Goal: Obtain resource: Obtain resource

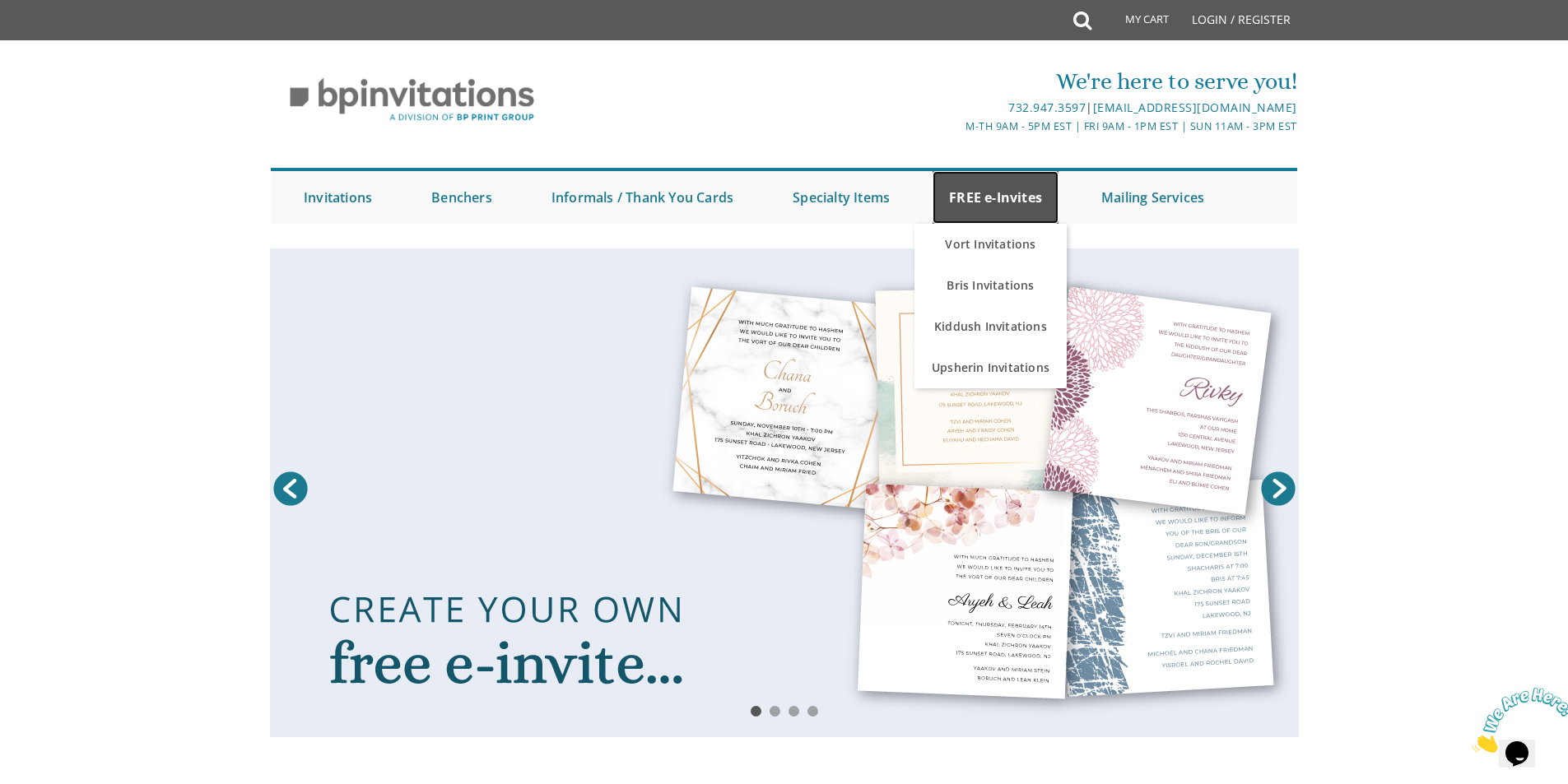
click at [1000, 194] on link "FREE e-Invites" at bounding box center [994, 198] width 126 height 53
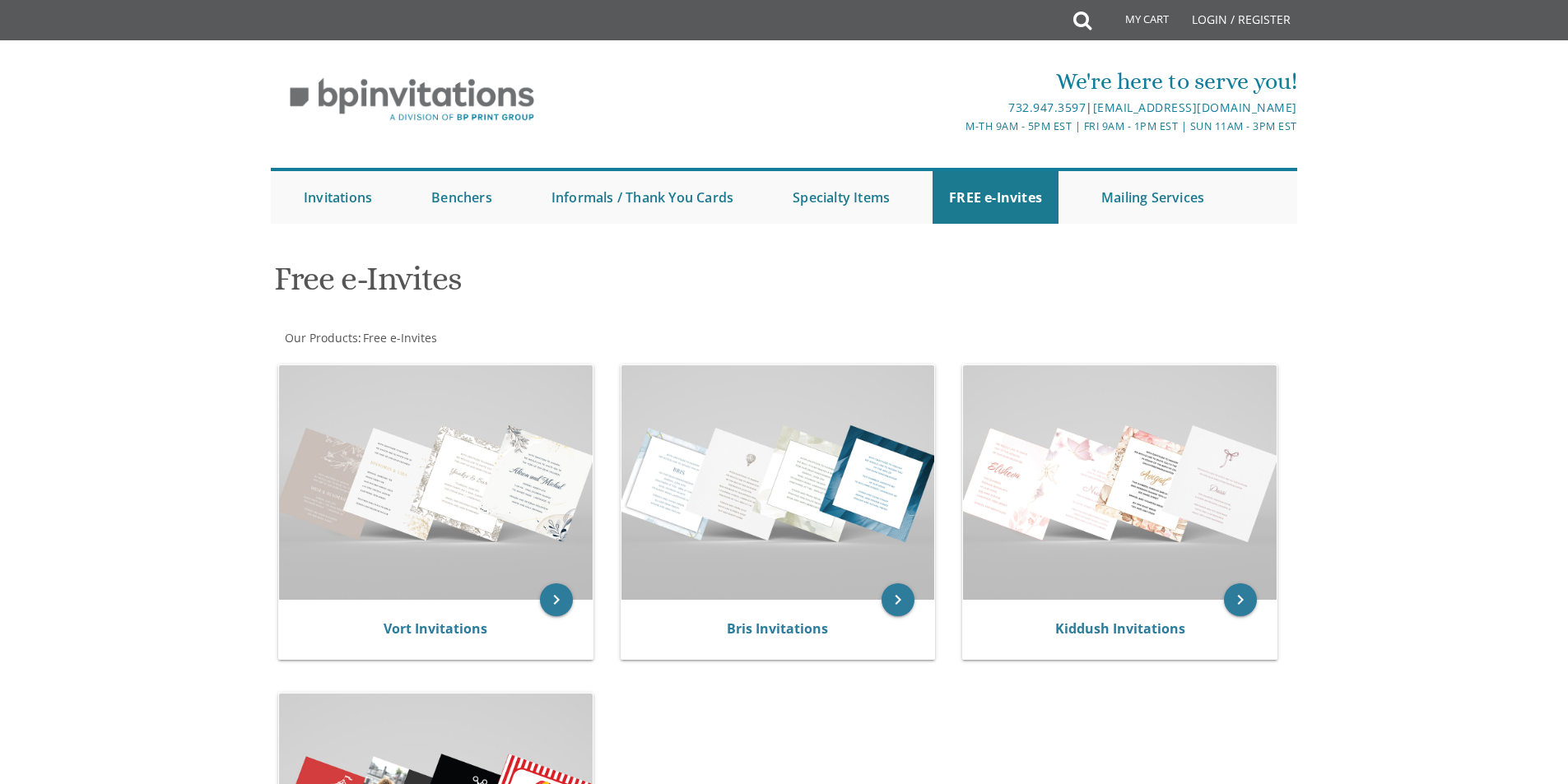
drag, startPoint x: 0, startPoint y: 0, endPoint x: 998, endPoint y: 369, distance: 1064.0
click at [998, 369] on img at bounding box center [1120, 482] width 314 height 235
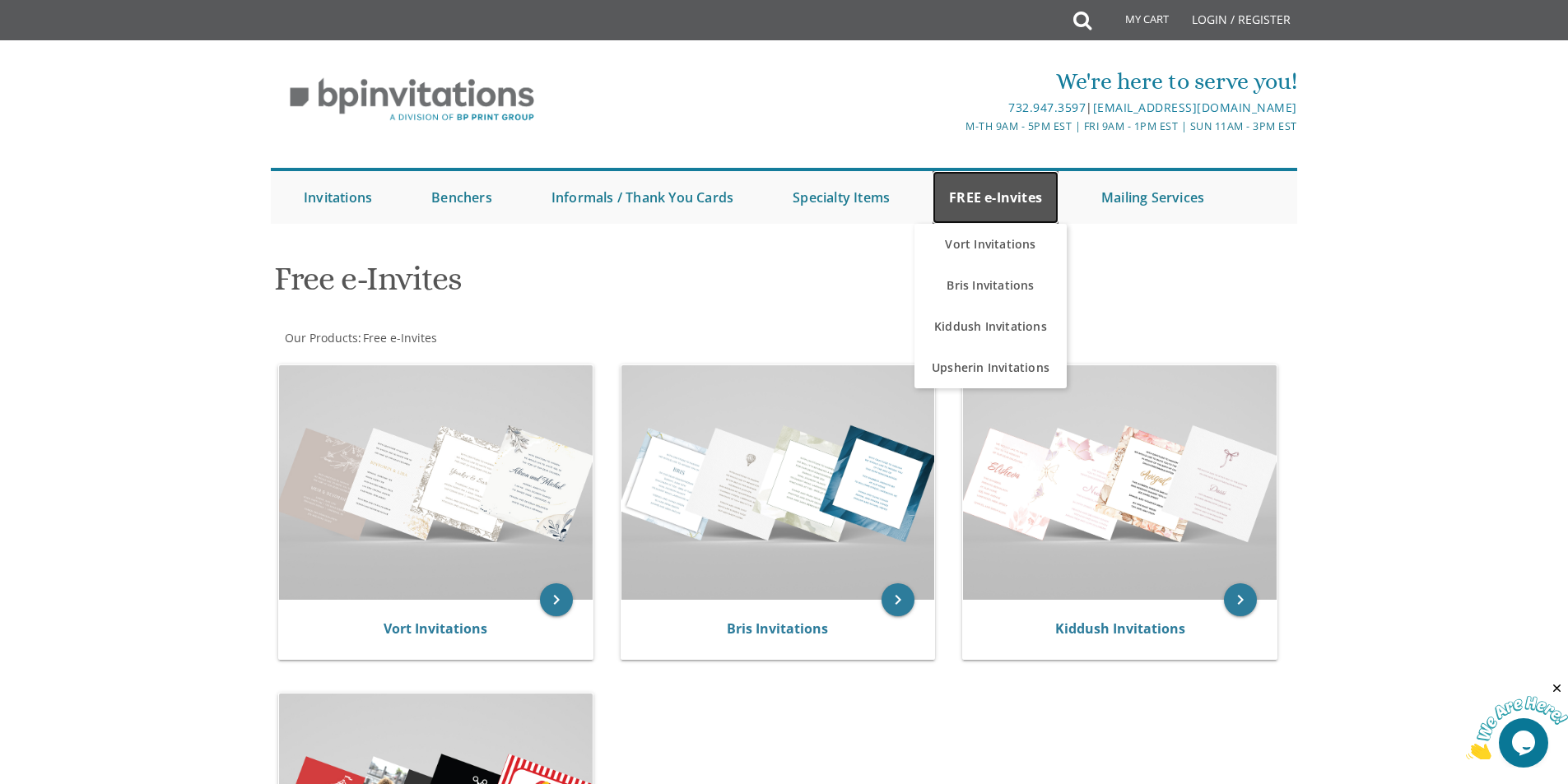
click at [979, 200] on link "FREE e-Invites" at bounding box center [994, 198] width 126 height 53
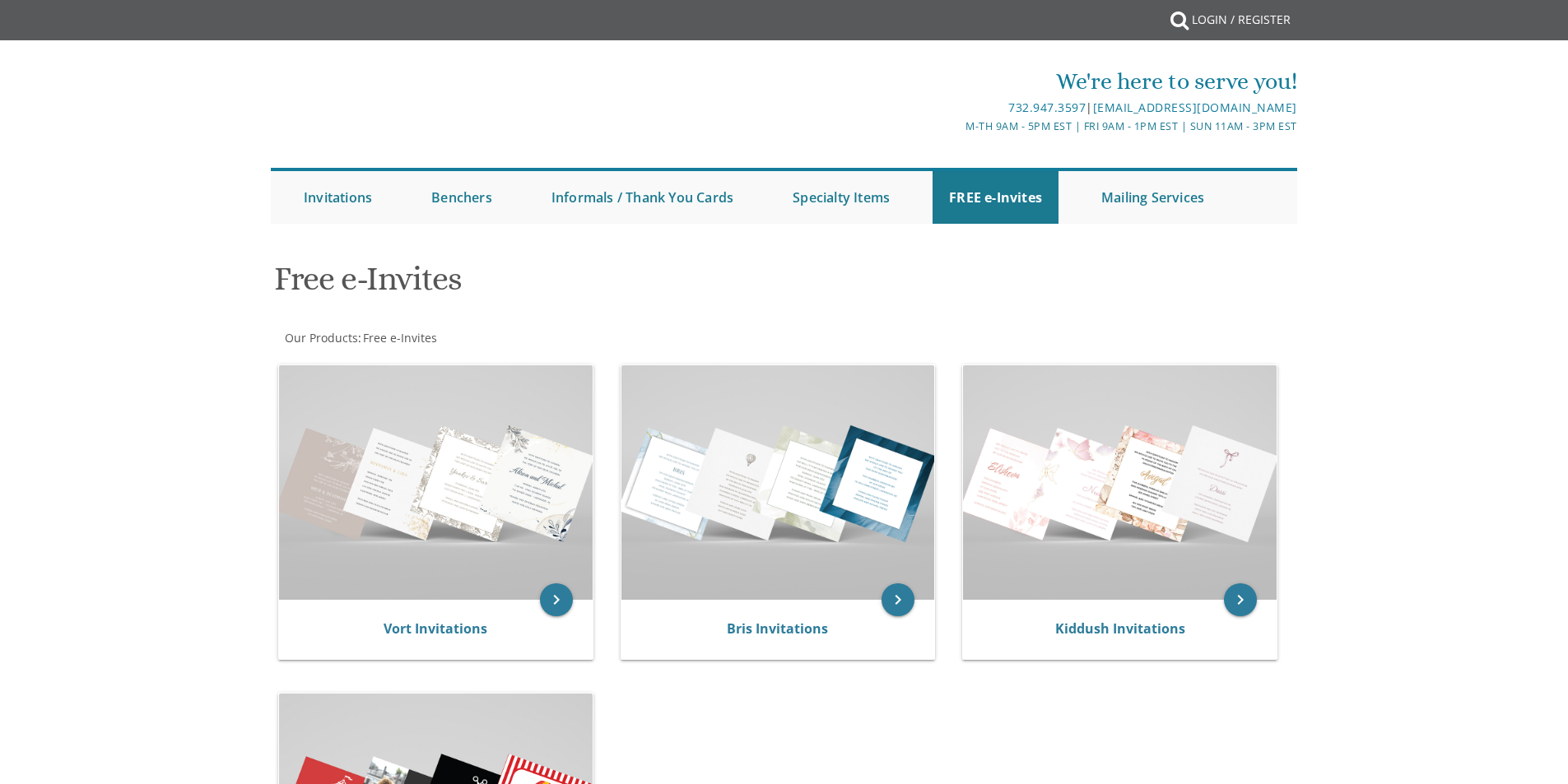
click at [999, 366] on img at bounding box center [1120, 482] width 314 height 235
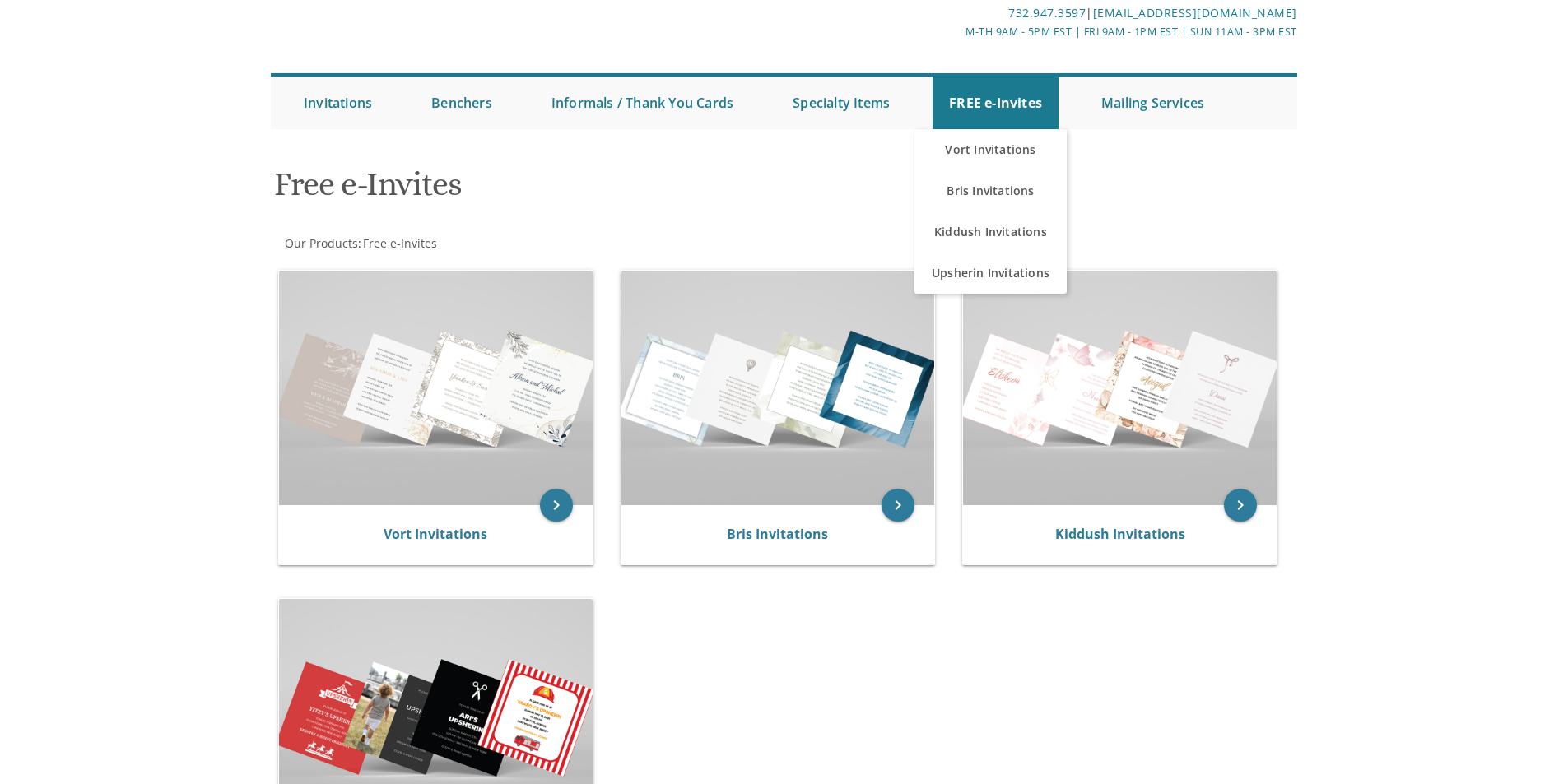
scroll to position [247, 0]
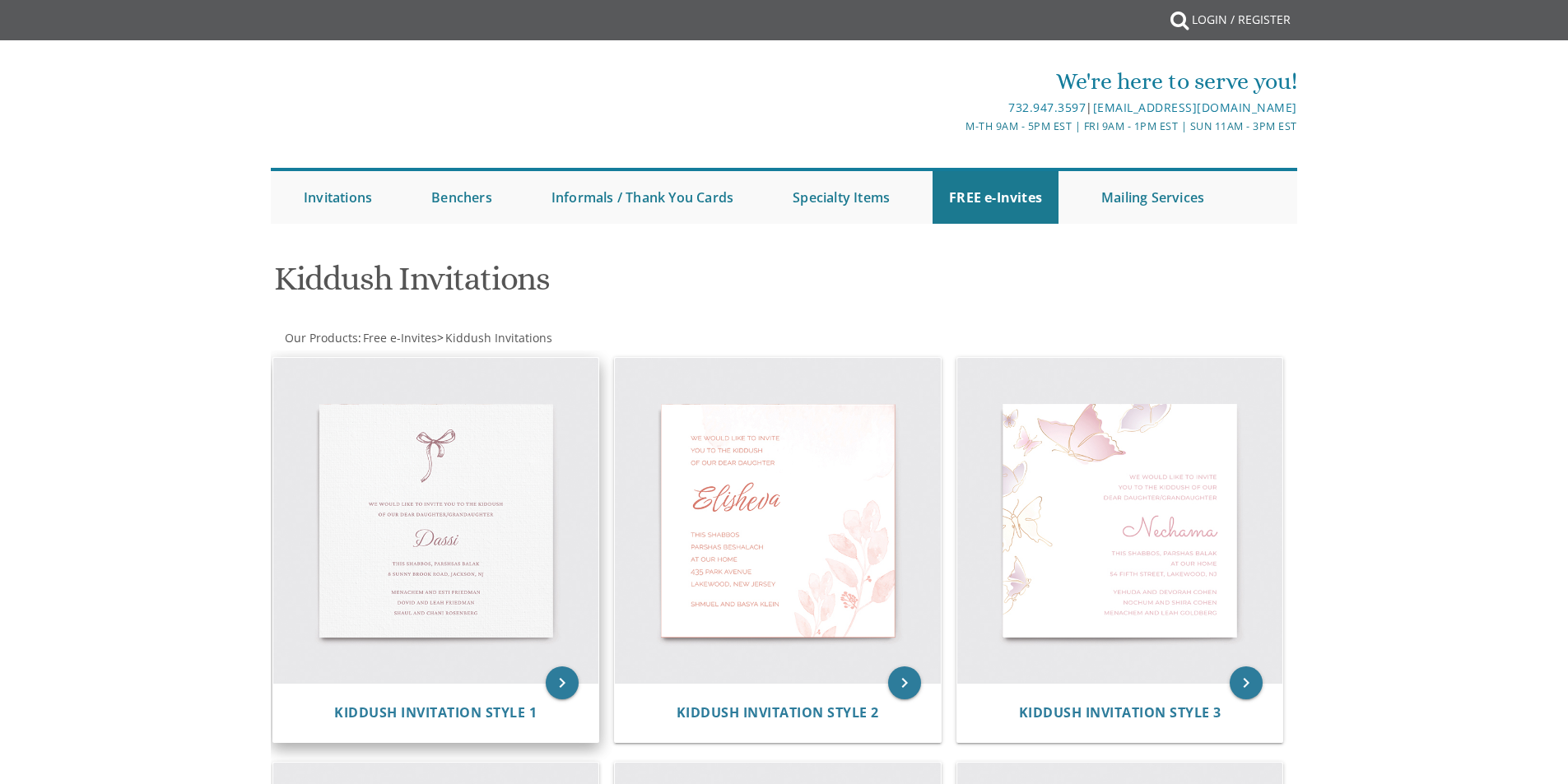
click at [536, 533] on div "keyboard_arrow_right Kiddush Invitation Style 1" at bounding box center [442, 553] width 343 height 405
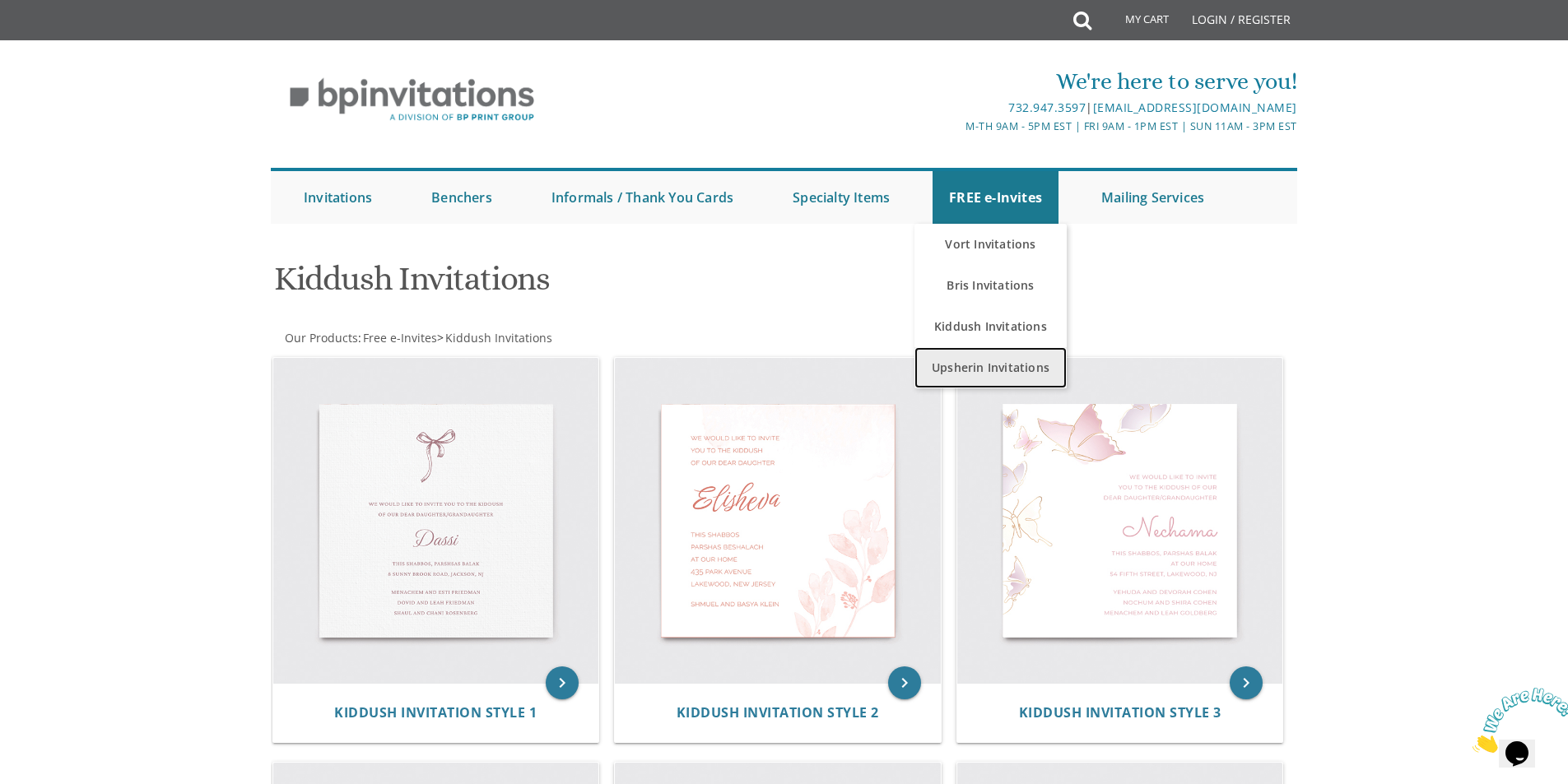
click at [989, 374] on link "Upsherin Invitations" at bounding box center [990, 368] width 152 height 41
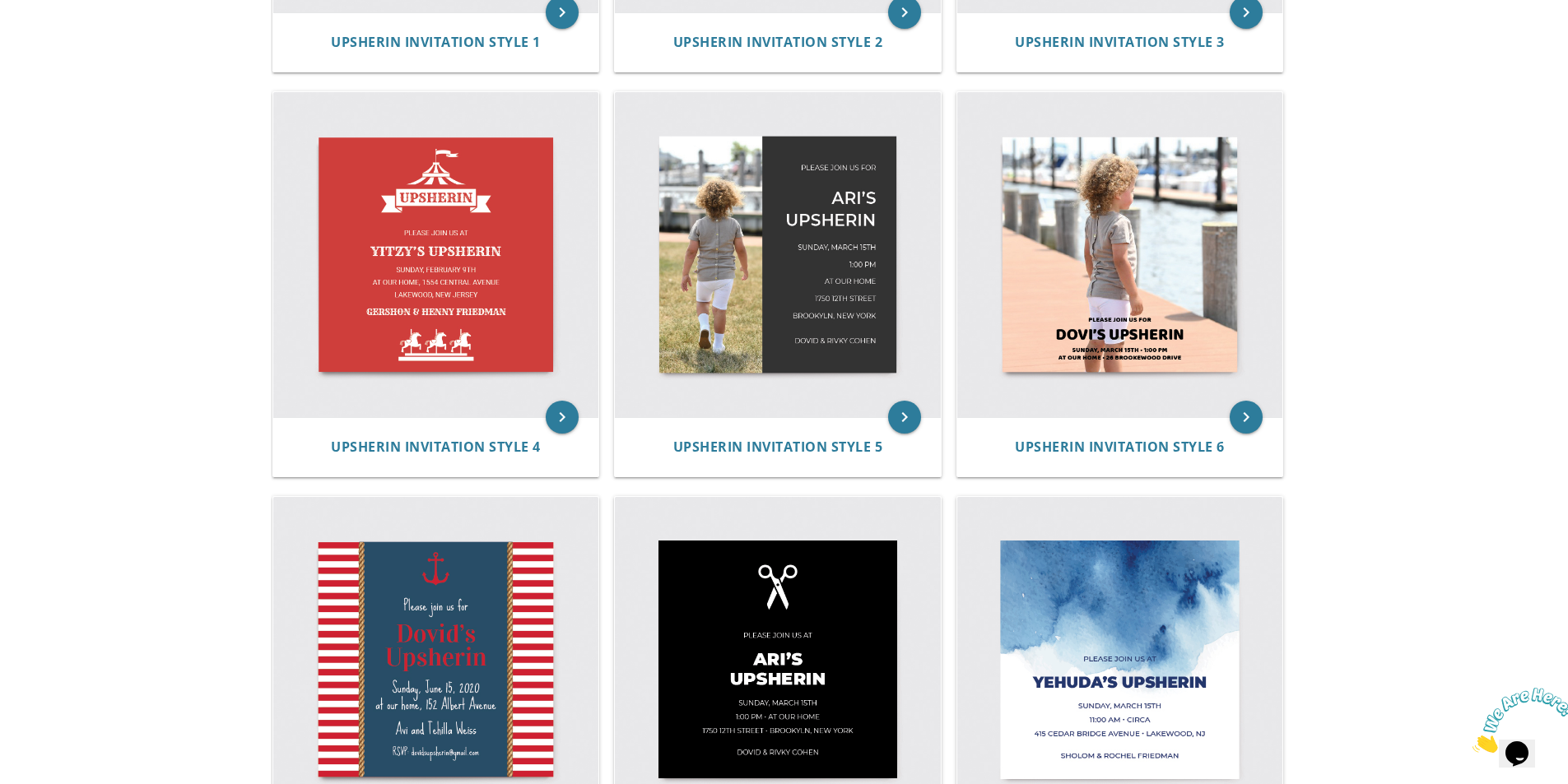
scroll to position [741, 0]
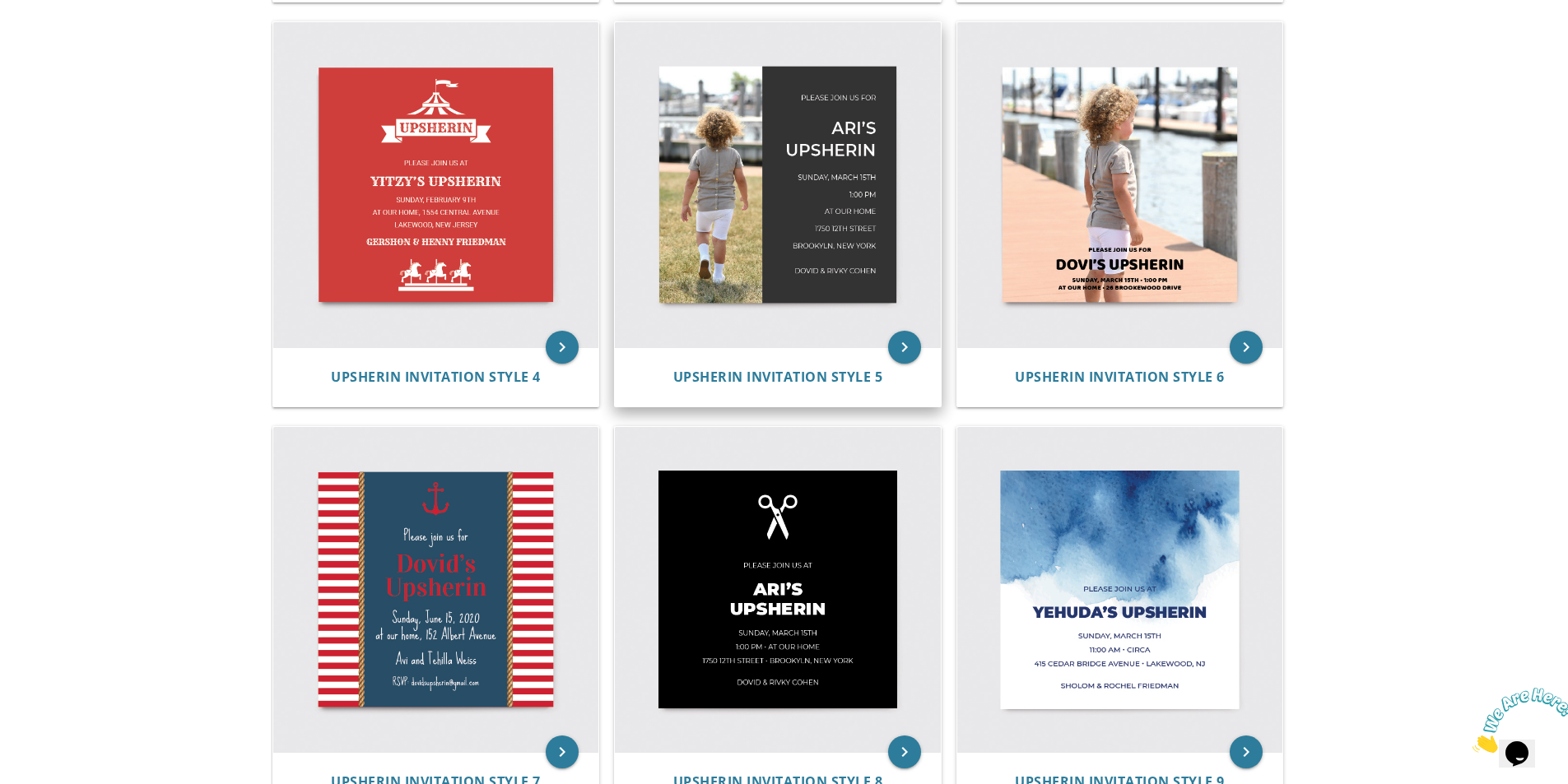
click at [818, 162] on img at bounding box center [777, 185] width 326 height 326
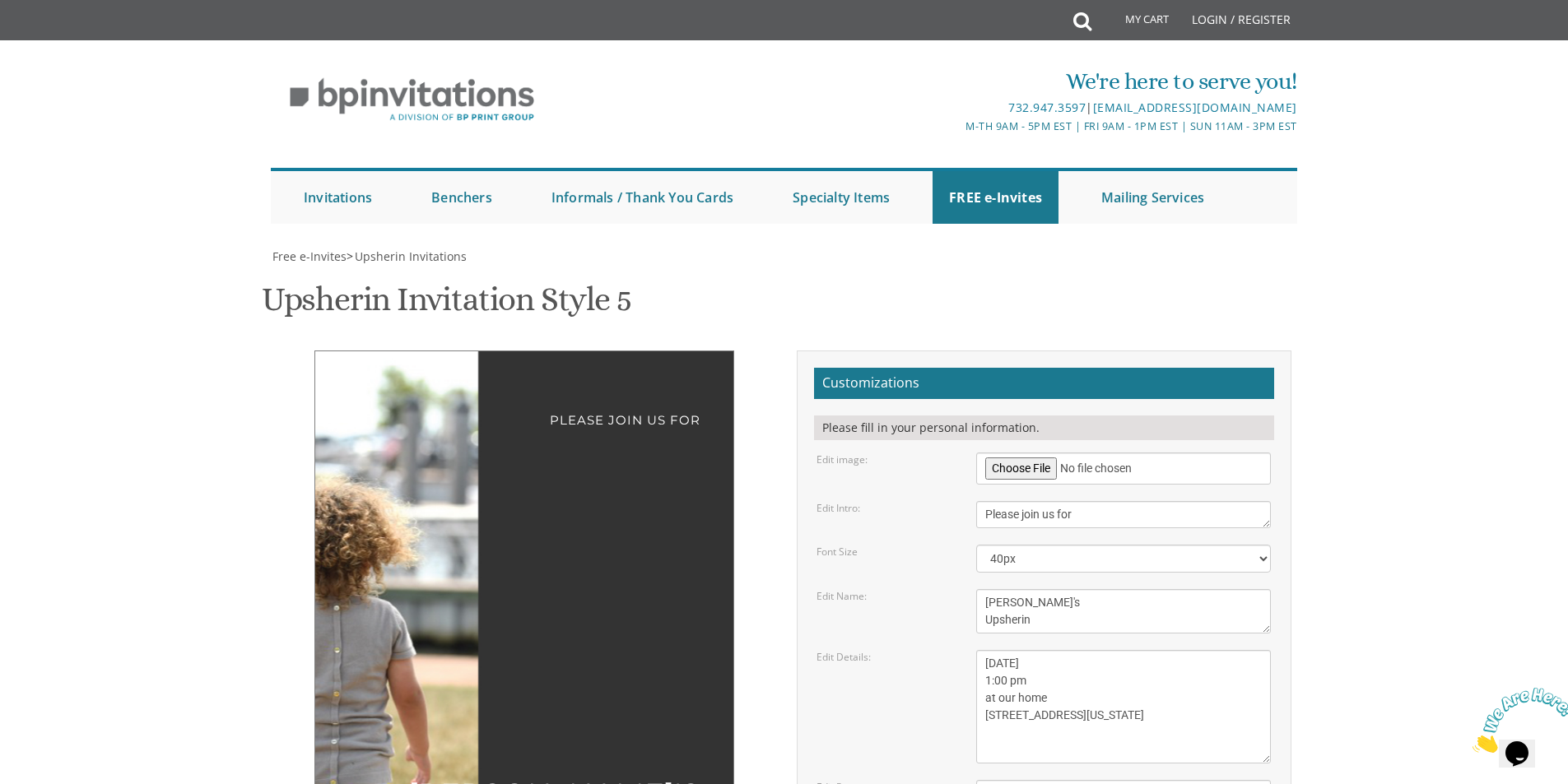
scroll to position [247, 0]
click at [1015, 453] on input "file" at bounding box center [1123, 468] width 295 height 32
click at [1053, 453] on input "file" at bounding box center [1123, 468] width 295 height 32
click at [1023, 453] on input "file" at bounding box center [1123, 468] width 295 height 32
type input "C:\fakepath\[DATE].jpg"
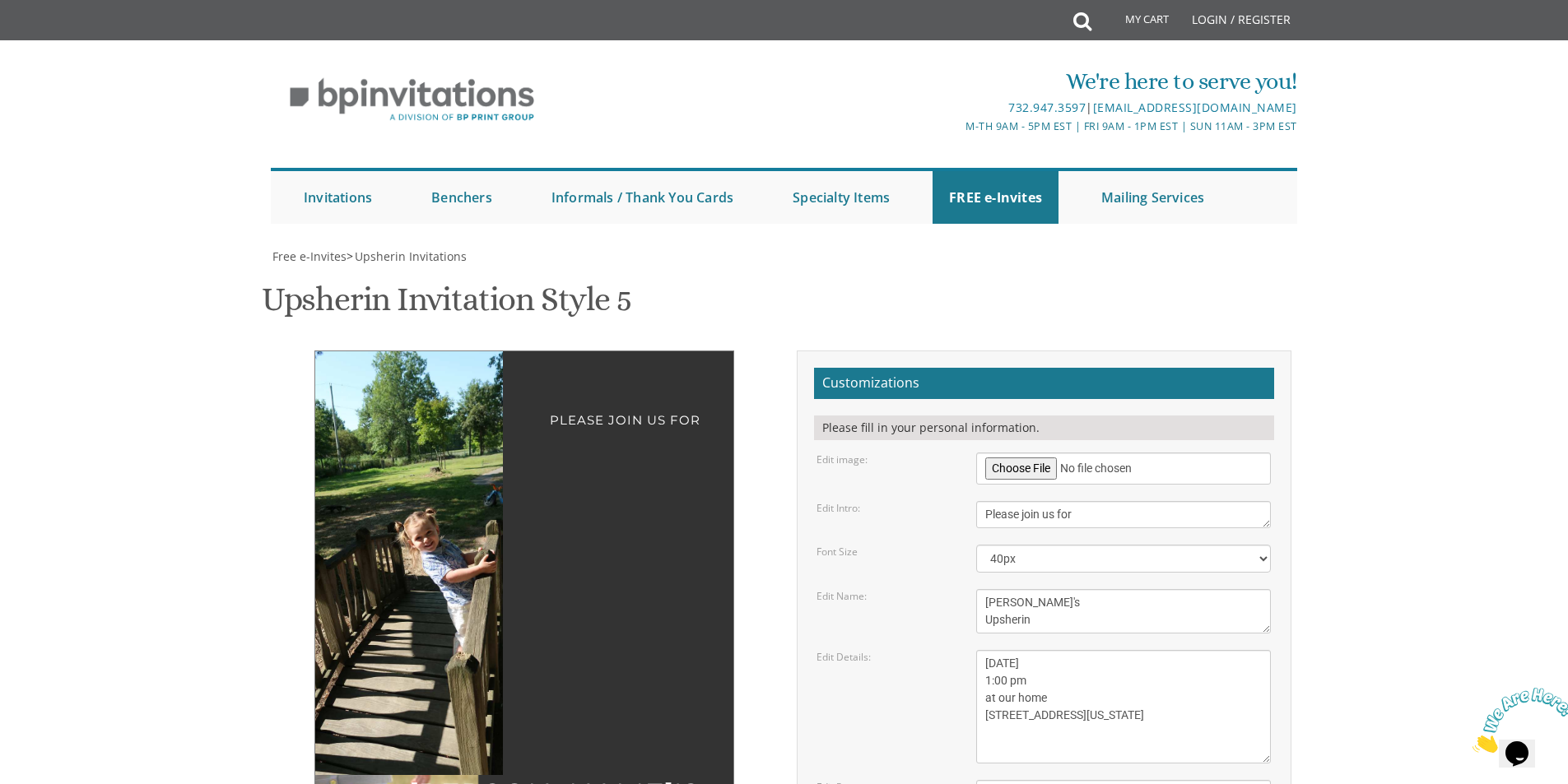
drag, startPoint x: 443, startPoint y: 332, endPoint x: 404, endPoint y: 295, distance: 53.8
click at [404, 352] on img at bounding box center [418, 563] width 282 height 424
click at [416, 352] on img at bounding box center [418, 563] width 282 height 424
click at [429, 352] on img at bounding box center [417, 563] width 282 height 424
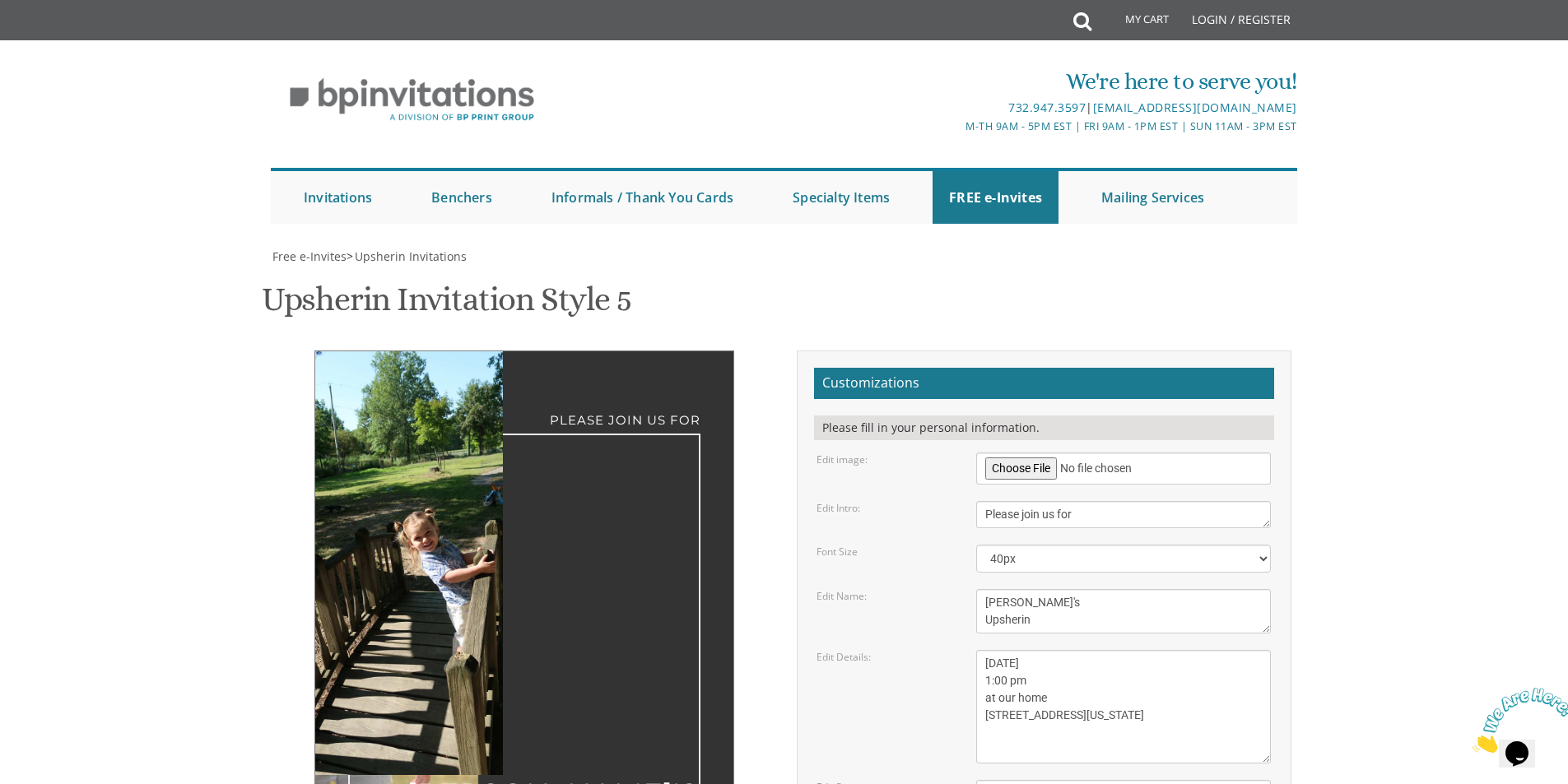
click at [995, 589] on textarea "[PERSON_NAME]'s Upsherin" at bounding box center [1123, 612] width 295 height 45
type textarea "[PERSON_NAME]'s Upsherin"
click at [1420, 364] on body "My Cart Total: View Cart Item(s) Submit My Cart Total: View Cart Item(s) Login …" at bounding box center [784, 765] width 1568 height 1531
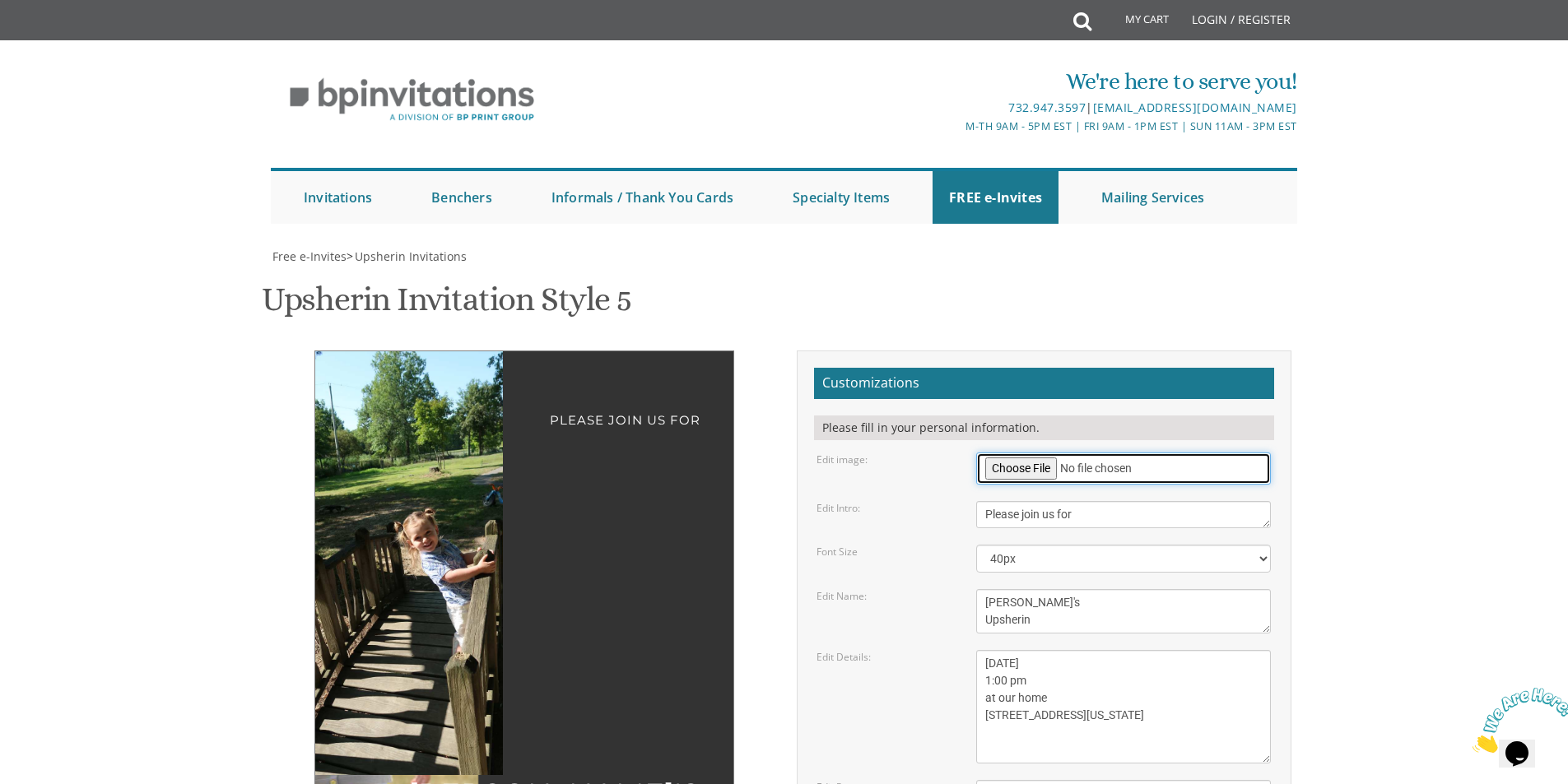
click at [1018, 453] on input "file" at bounding box center [1123, 468] width 295 height 32
type input "C:\fakepath\[DATE] (2).jpg"
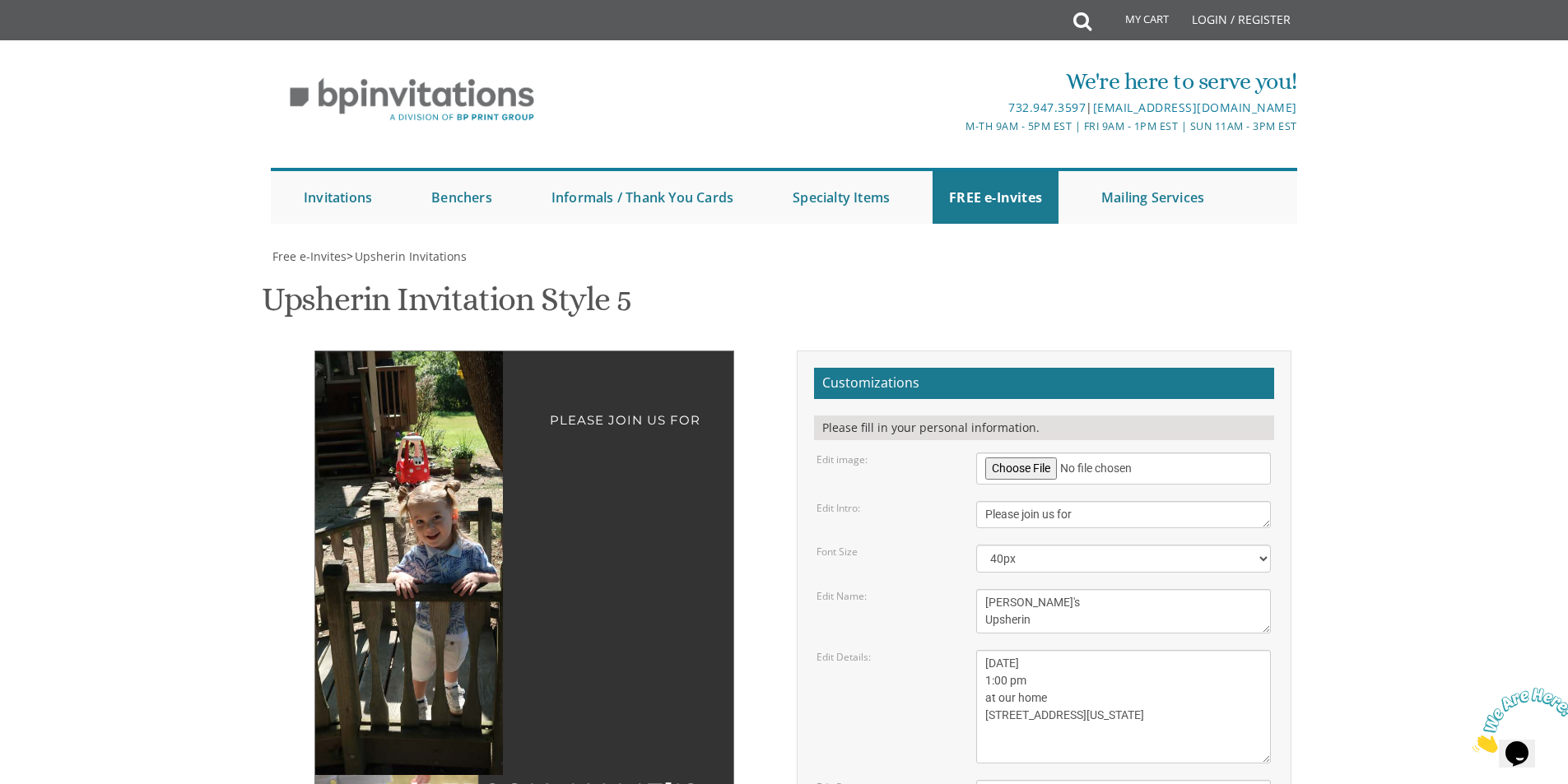
drag, startPoint x: 442, startPoint y: 417, endPoint x: 261, endPoint y: 391, distance: 182.9
click at [262, 391] on div "Please join us for [PERSON_NAME]'s Upsherin [DATE] 1:00 pm at our home [STREET_…" at bounding box center [784, 729] width 1045 height 758
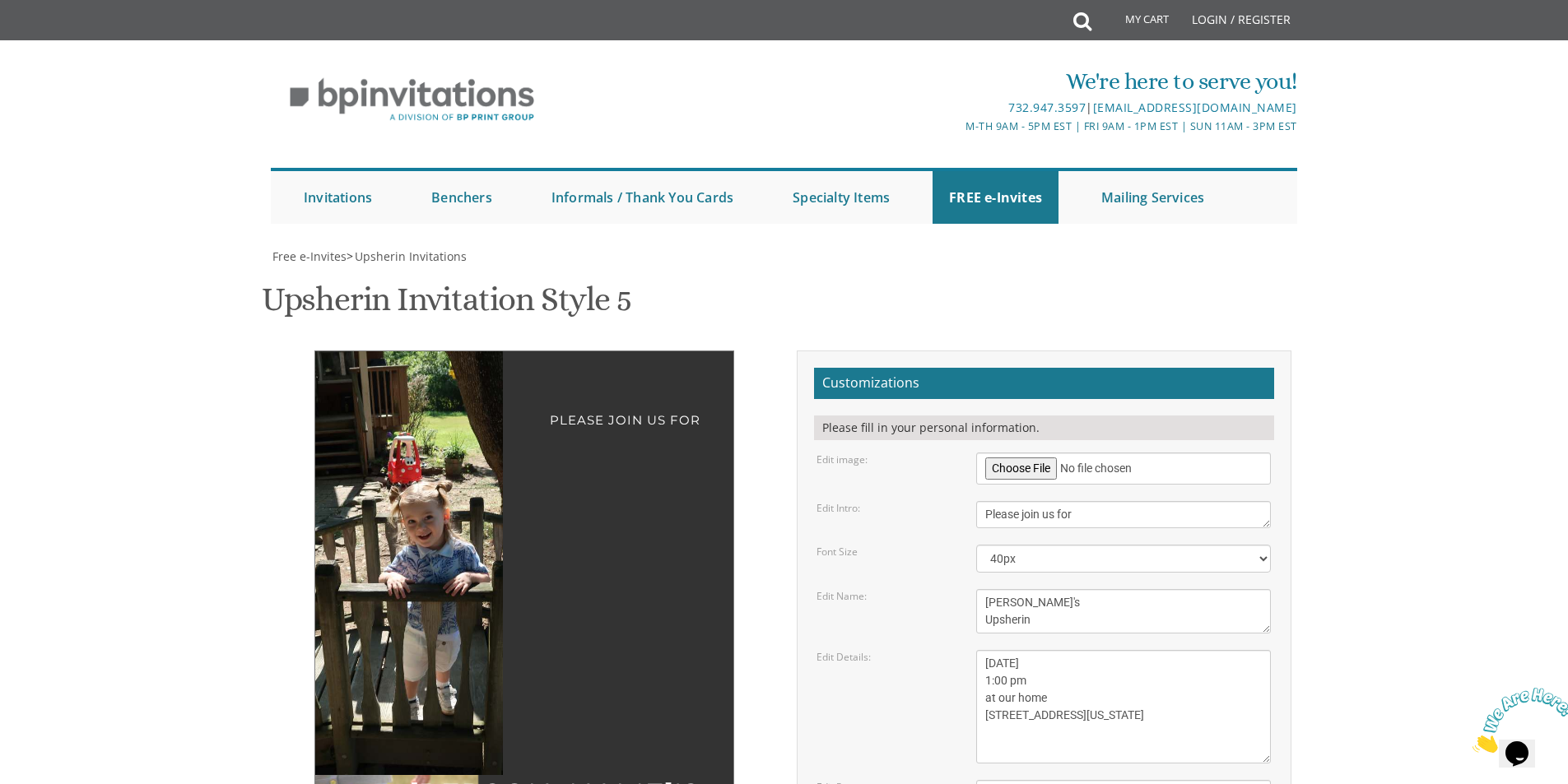
drag, startPoint x: 422, startPoint y: 434, endPoint x: 413, endPoint y: 419, distance: 17.5
click at [413, 419] on img at bounding box center [398, 563] width 636 height 424
